Goal: Information Seeking & Learning: Check status

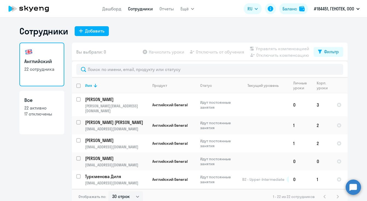
select select "30"
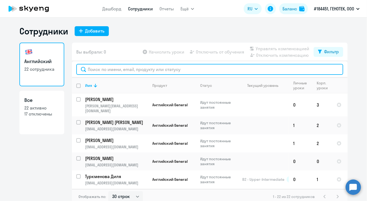
click at [120, 70] on input "text" at bounding box center [209, 69] width 267 height 11
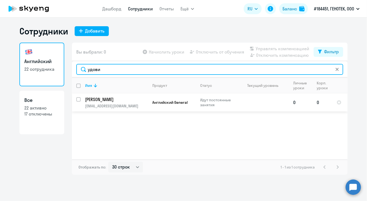
type input "удови"
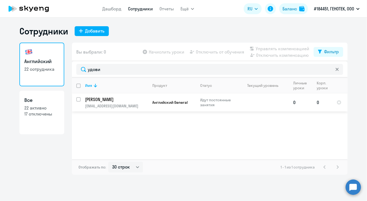
click at [102, 101] on p "[PERSON_NAME]" at bounding box center [116, 100] width 62 height 6
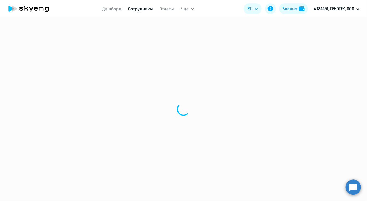
select select "english"
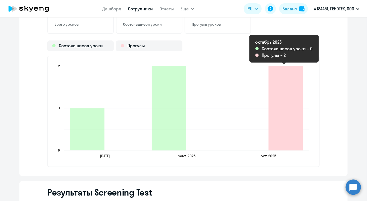
scroll to position [684, 0]
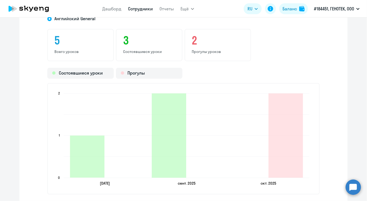
click at [32, 83] on div "[DEMOGRAPHIC_DATA] General 5 Всего уроков 3 Состоявшиеся уроки 2 Прогулы уроков…" at bounding box center [183, 107] width 328 height 193
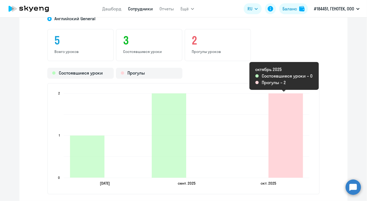
click at [286, 140] on icon "2025-10-09T21:00:00.000Z Прогулы 2" at bounding box center [286, 136] width 34 height 85
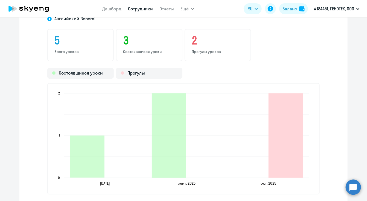
click at [286, 147] on icon "2025-10-09T21:00:00.000Z Прогулы 2" at bounding box center [286, 136] width 34 height 85
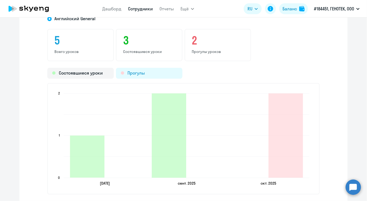
click at [141, 73] on div "Прогулы" at bounding box center [149, 73] width 66 height 11
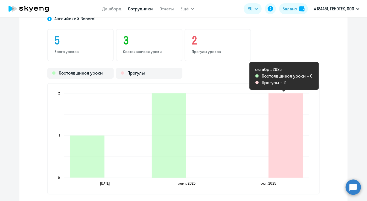
click at [283, 156] on icon "2025-10-09T21:00:00.000Z Прогулы 2" at bounding box center [286, 136] width 34 height 85
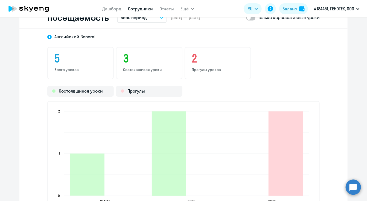
scroll to position [657, 0]
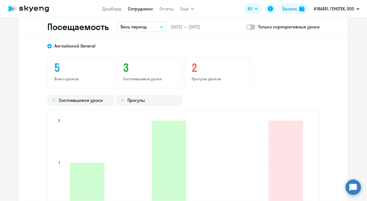
click at [246, 25] on span at bounding box center [250, 26] width 9 height 5
click at [246, 27] on input "checkbox" at bounding box center [246, 27] width 0 height 0
checkbox input "true"
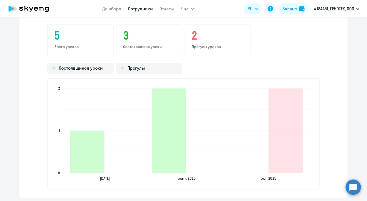
scroll to position [739, 0]
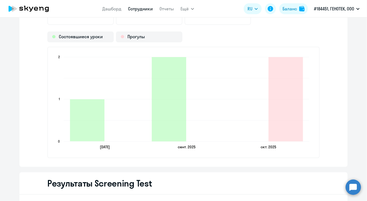
scroll to position [684, 0]
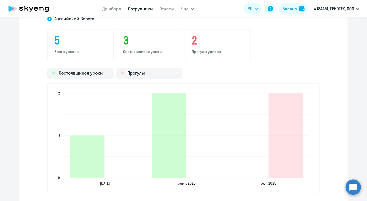
click at [21, 94] on div "[DEMOGRAPHIC_DATA] General 5 Всего уроков 3 Состоявшиеся уроки 2 Прогулы уроков…" at bounding box center [183, 107] width 328 height 193
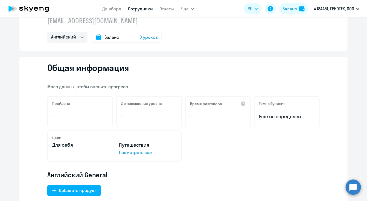
scroll to position [0, 0]
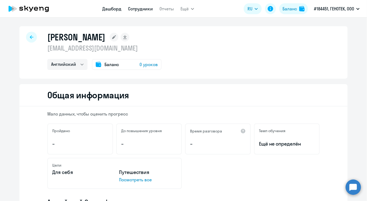
click at [110, 6] on link "Дашборд" at bounding box center [111, 8] width 19 height 5
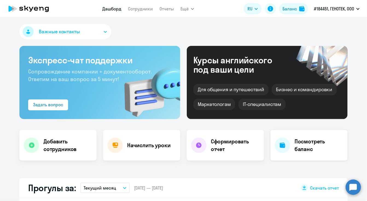
select select "30"
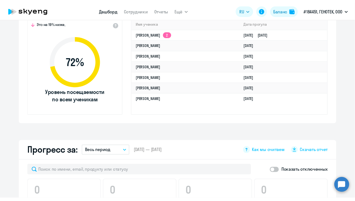
scroll to position [137, 0]
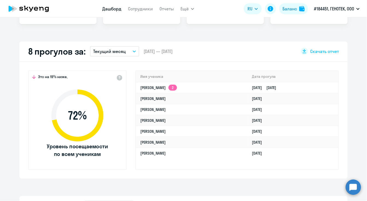
click at [90, 184] on div "Важные контакты Экспресс-чат поддержки Сопровождение компании + документооборот…" at bounding box center [183, 110] width 367 height 184
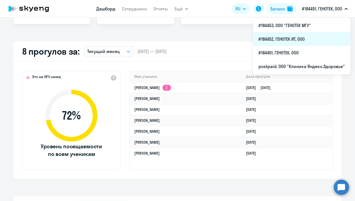
click at [294, 40] on li "#184452, ГЕНОТЕК ИТ, ООО" at bounding box center [301, 39] width 97 height 14
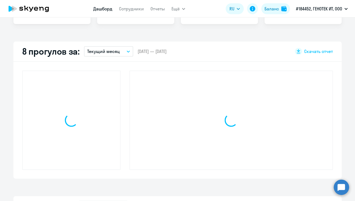
select select "30"
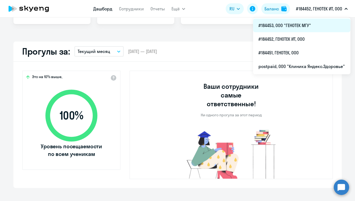
click at [305, 24] on li "#184453, ООО "ГЕНОТЕК МГУ"" at bounding box center [301, 26] width 97 height 14
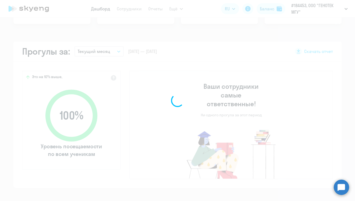
select select "30"
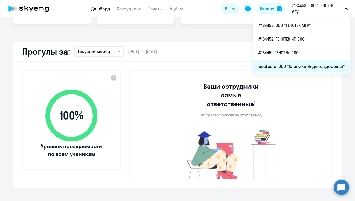
click at [299, 65] on li "postpaid, ООО "Клиника Яндекс.Здоровье"" at bounding box center [301, 67] width 97 height 14
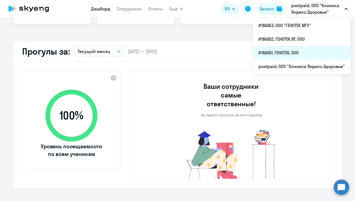
click at [306, 51] on li "#184451, ГЕНОТЕК, ООО" at bounding box center [301, 53] width 97 height 14
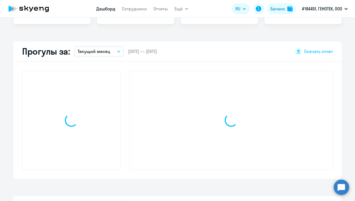
select select "30"
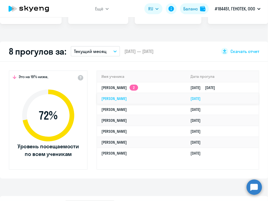
click at [190, 97] on link "[DATE]" at bounding box center [197, 98] width 15 height 5
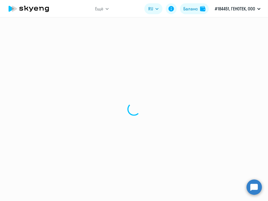
select select "english"
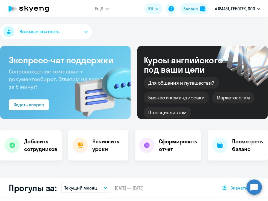
select select "30"
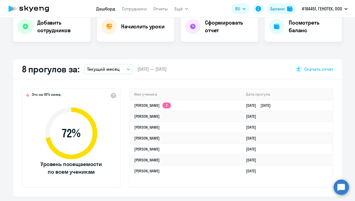
scroll to position [109, 0]
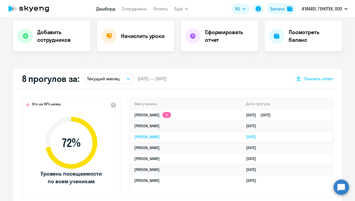
click at [160, 136] on link "[PERSON_NAME]" at bounding box center [146, 137] width 25 height 5
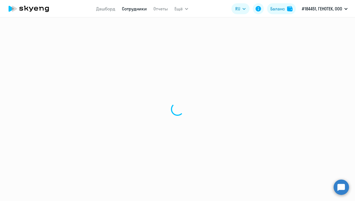
select select "english"
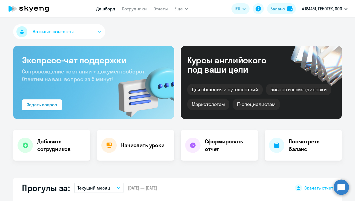
select select "30"
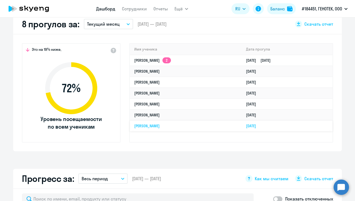
click at [139, 122] on td "[PERSON_NAME]" at bounding box center [186, 126] width 112 height 11
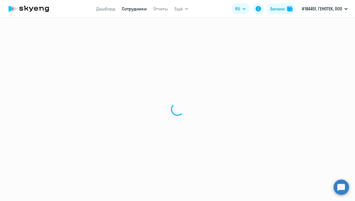
select select "english"
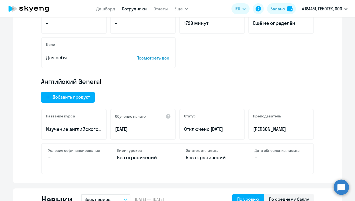
scroll to position [137, 0]
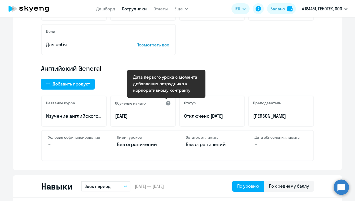
click at [166, 102] on div at bounding box center [167, 103] width 5 height 5
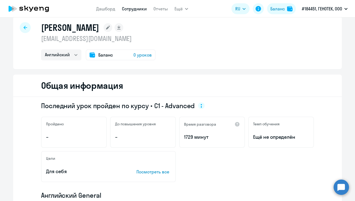
scroll to position [0, 0]
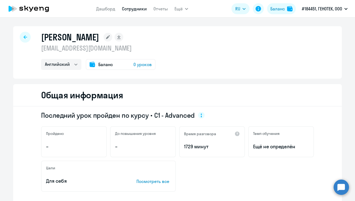
click at [28, 37] on div at bounding box center [25, 37] width 11 height 11
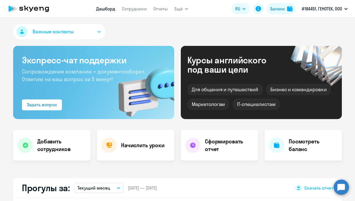
select select "30"
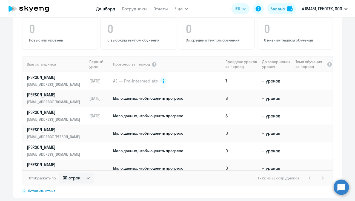
click at [337, 51] on div "Показать отключенных 0 Повысили уровень 0 С высоким темпом обучения 0 Со средни…" at bounding box center [177, 98] width 328 height 200
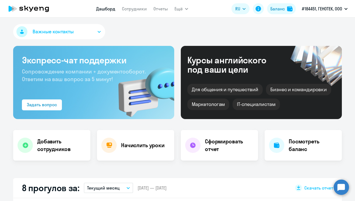
click at [244, 35] on div "Важные контакты" at bounding box center [177, 33] width 328 height 18
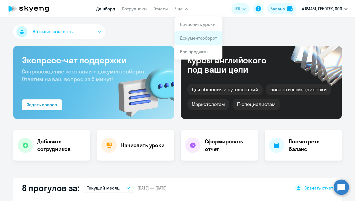
click at [195, 41] on li "Документооборот" at bounding box center [198, 38] width 48 height 14
click at [203, 38] on link "Документооборот" at bounding box center [198, 37] width 37 height 5
